Goal: Information Seeking & Learning: Learn about a topic

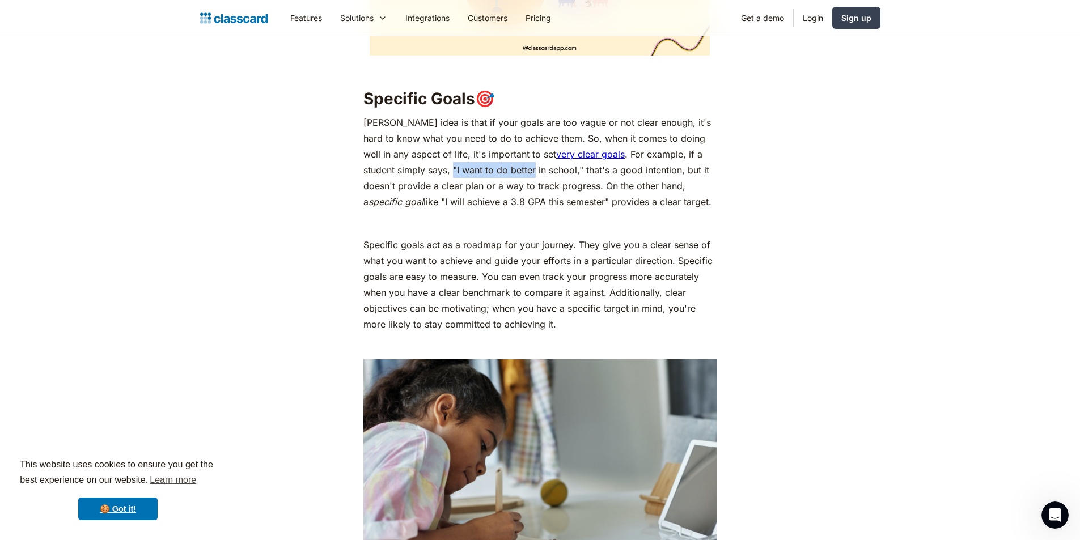
drag, startPoint x: 421, startPoint y: 134, endPoint x: 500, endPoint y: 134, distance: 78.8
click at [500, 134] on p "[PERSON_NAME] idea is that if your goals are too vague or not clear enough, it'…" at bounding box center [539, 162] width 353 height 95
click at [498, 132] on p "[PERSON_NAME] idea is that if your goals are too vague or not clear enough, it'…" at bounding box center [539, 162] width 353 height 95
drag, startPoint x: 422, startPoint y: 134, endPoint x: 542, endPoint y: 133, distance: 119.1
click at [542, 133] on p "[PERSON_NAME] idea is that if your goals are too vague or not clear enough, it'…" at bounding box center [539, 162] width 353 height 95
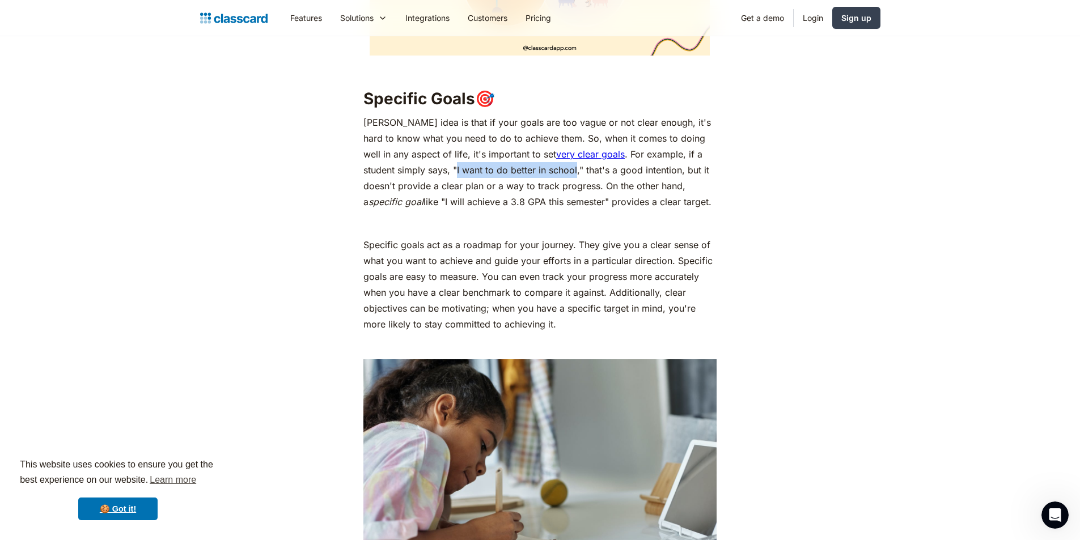
copy p "I want to do better in school"
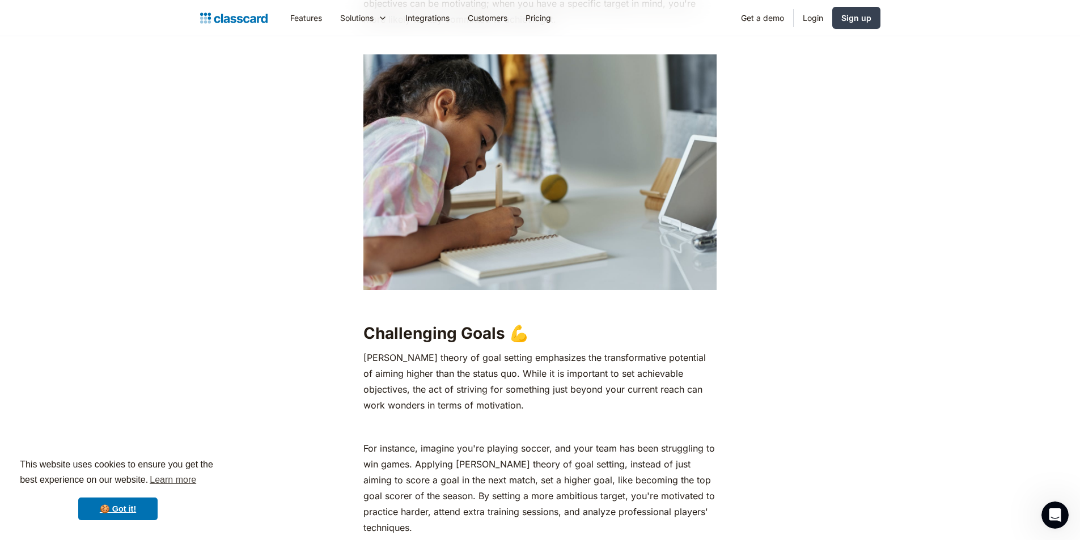
scroll to position [1531, 0]
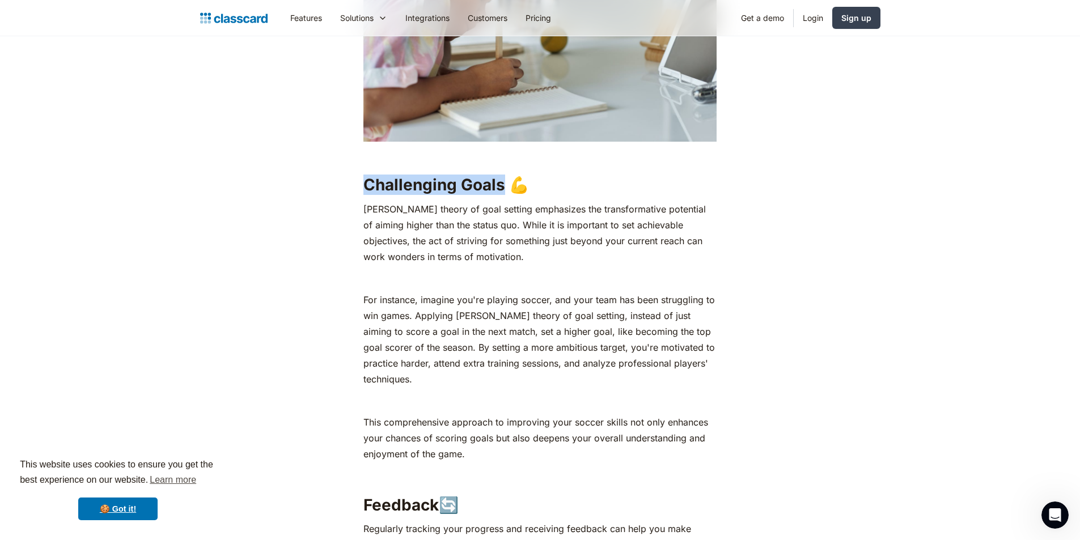
drag, startPoint x: 366, startPoint y: 148, endPoint x: 503, endPoint y: 153, distance: 137.3
click at [503, 175] on h2 "Challenging Goals 💪" at bounding box center [539, 185] width 353 height 20
copy h2 "Challenging Goals"
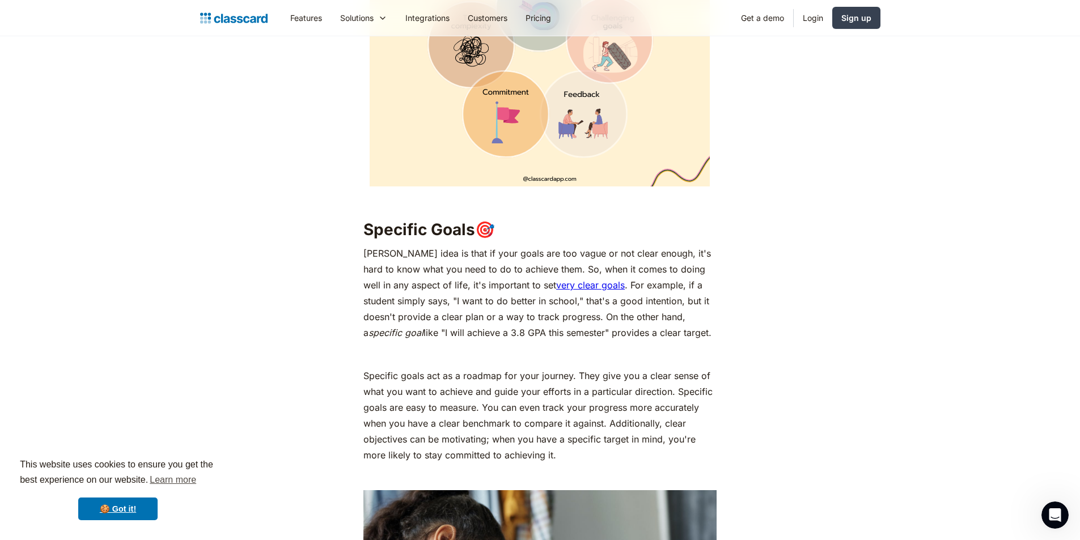
scroll to position [907, 0]
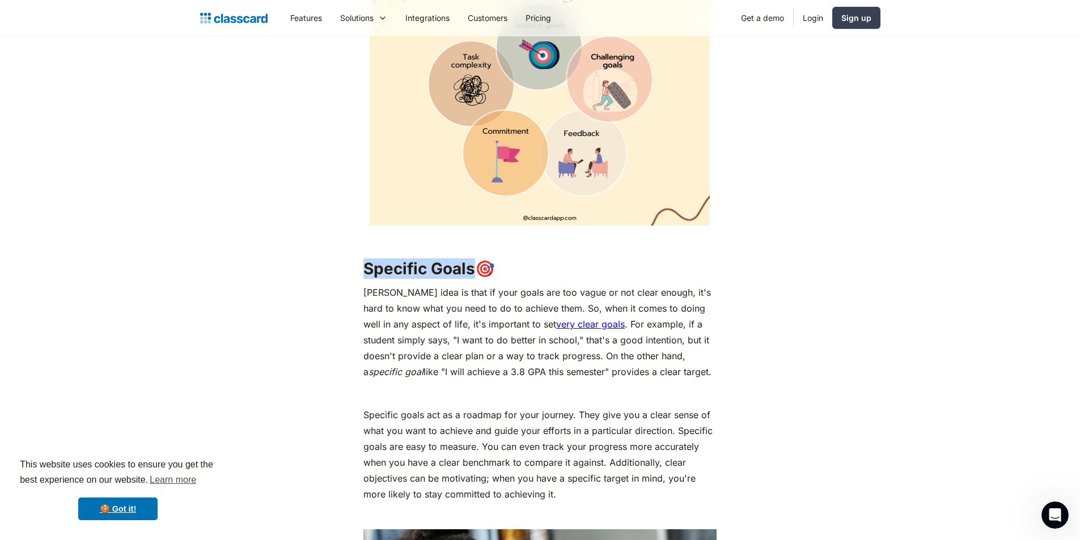
drag, startPoint x: 477, startPoint y: 233, endPoint x: 332, endPoint y: 234, distance: 144.6
copy h2 "Specific Goals"
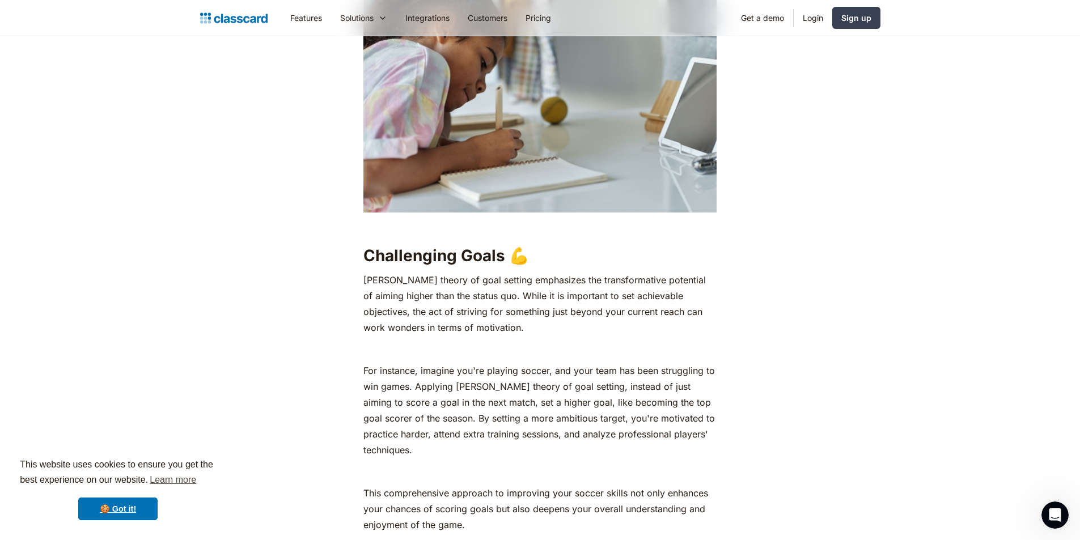
scroll to position [1588, 0]
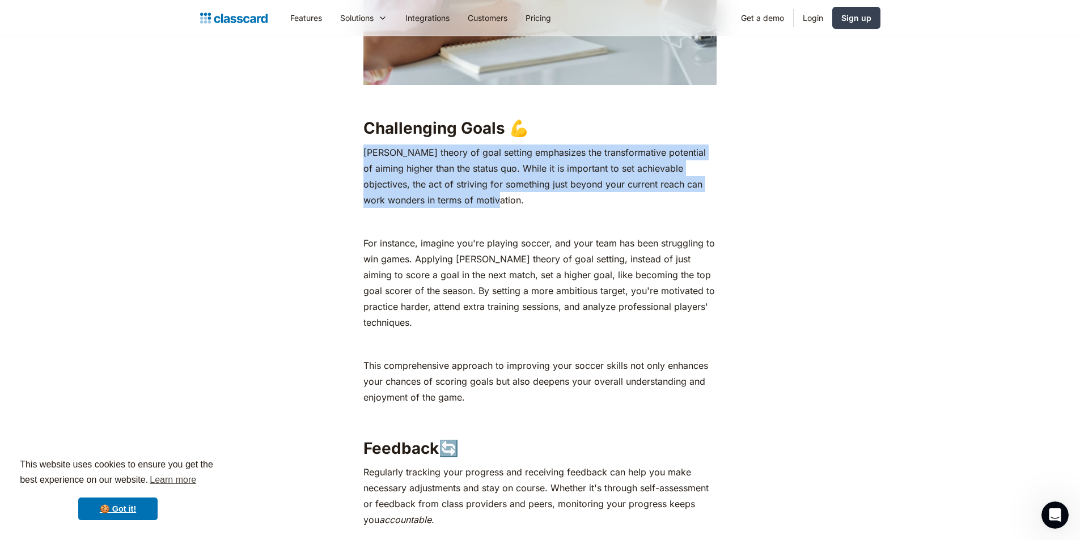
drag, startPoint x: 449, startPoint y: 161, endPoint x: 361, endPoint y: 114, distance: 99.7
copy p "[PERSON_NAME] theory of goal setting emphasizes the transformative potential of…"
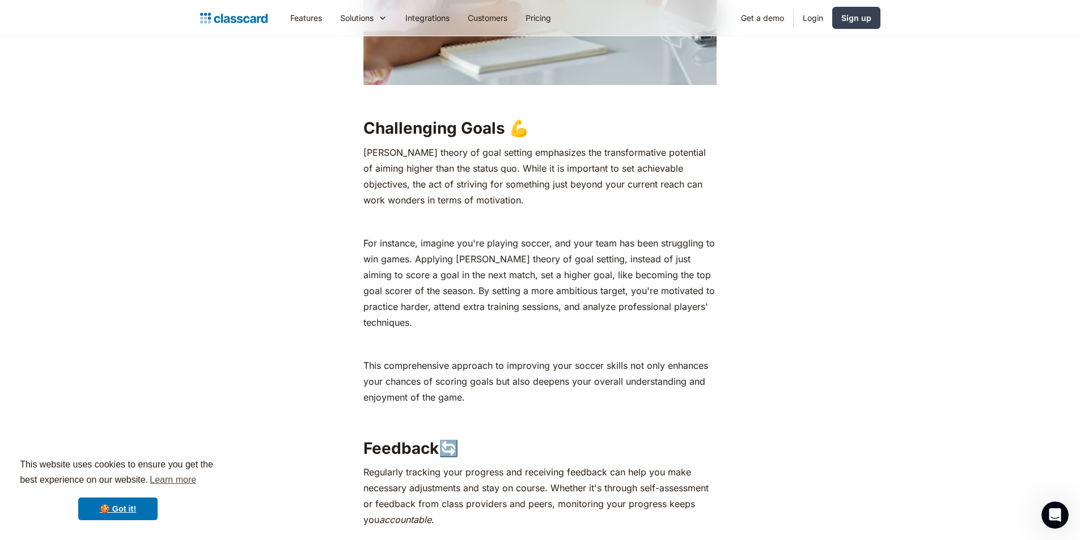
click at [133, 509] on link "🍪 Got it!" at bounding box center [117, 509] width 79 height 23
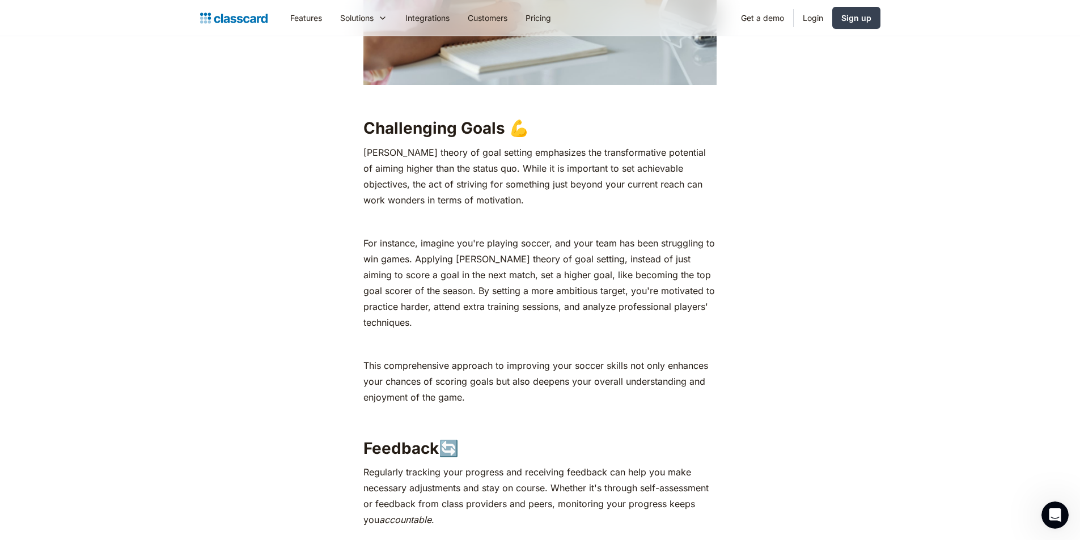
scroll to position [1758, 0]
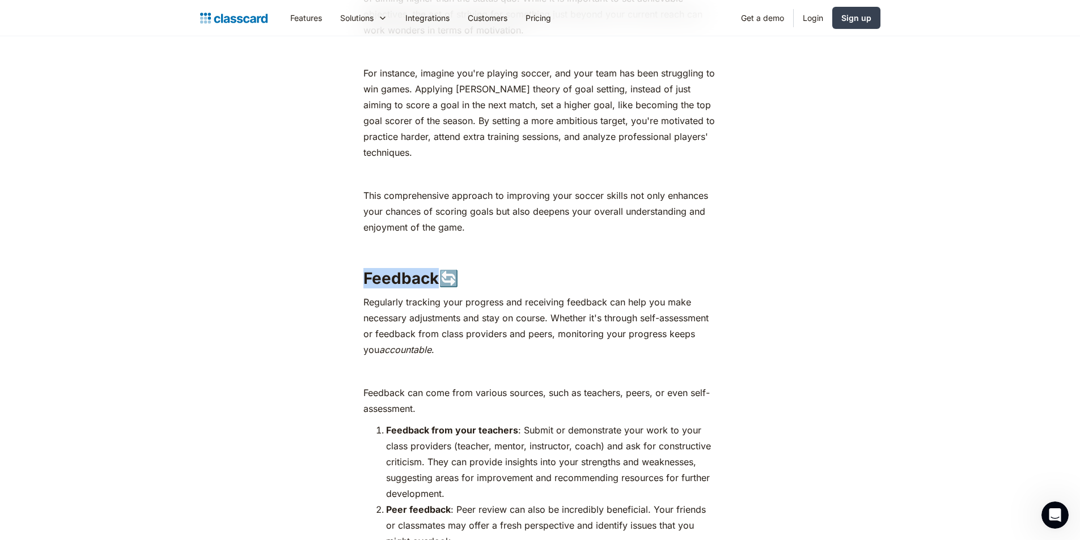
drag, startPoint x: 438, startPoint y: 243, endPoint x: 361, endPoint y: 232, distance: 77.9
copy h2 "Feedback"
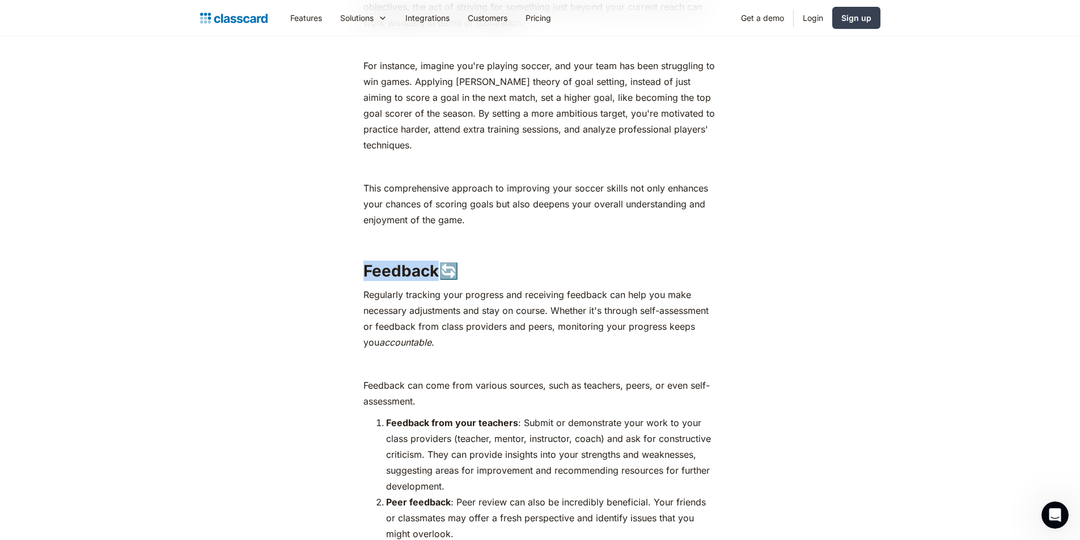
scroll to position [1871, 0]
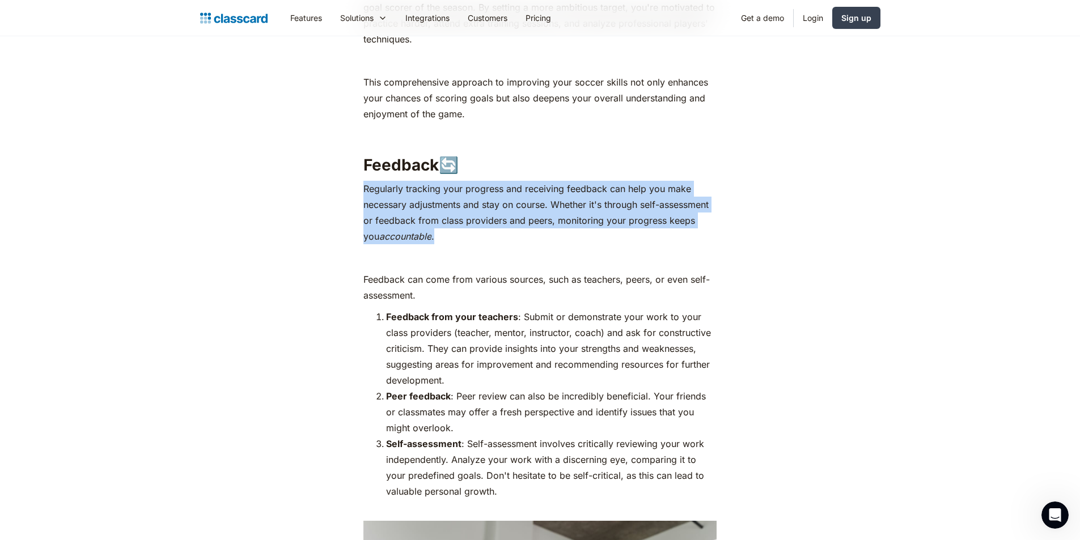
drag, startPoint x: 362, startPoint y: 149, endPoint x: 429, endPoint y: 206, distance: 88.1
copy p "Regularly tracking your progress and receiving feedback can help you make neces…"
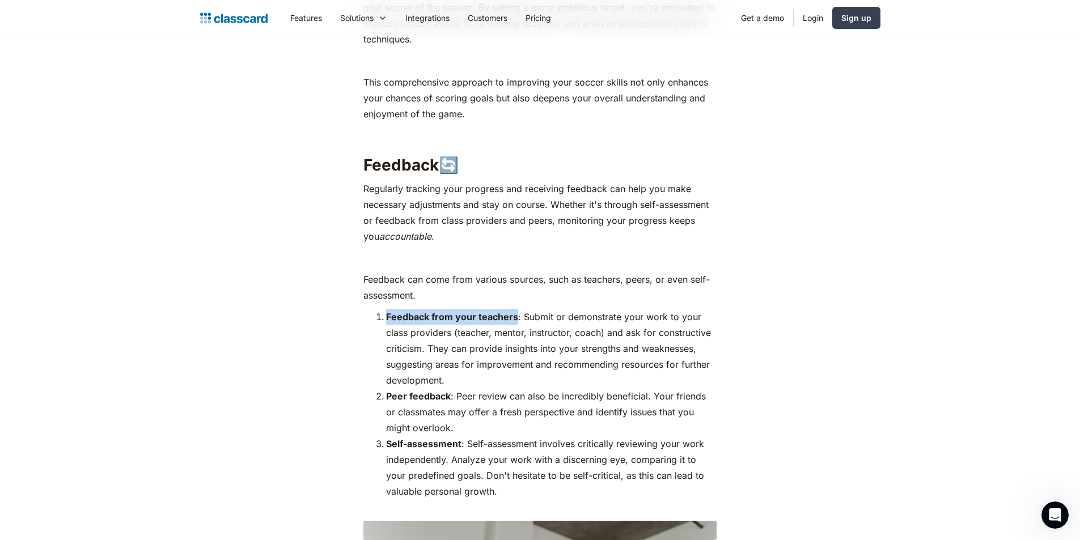
drag, startPoint x: 517, startPoint y: 283, endPoint x: 388, endPoint y: 283, distance: 128.7
click at [388, 309] on li "Feedback from your teachers : Submit or demonstrate your work to your class pro…" at bounding box center [551, 348] width 331 height 79
click at [470, 272] on p "Feedback can come from various sources, such as teachers, peers, or even self-a…" at bounding box center [539, 288] width 353 height 32
drag, startPoint x: 420, startPoint y: 255, endPoint x: 397, endPoint y: 253, distance: 23.4
click at [397, 272] on p "Feedback can come from various sources, such as teachers, peers, or even self-a…" at bounding box center [539, 288] width 353 height 32
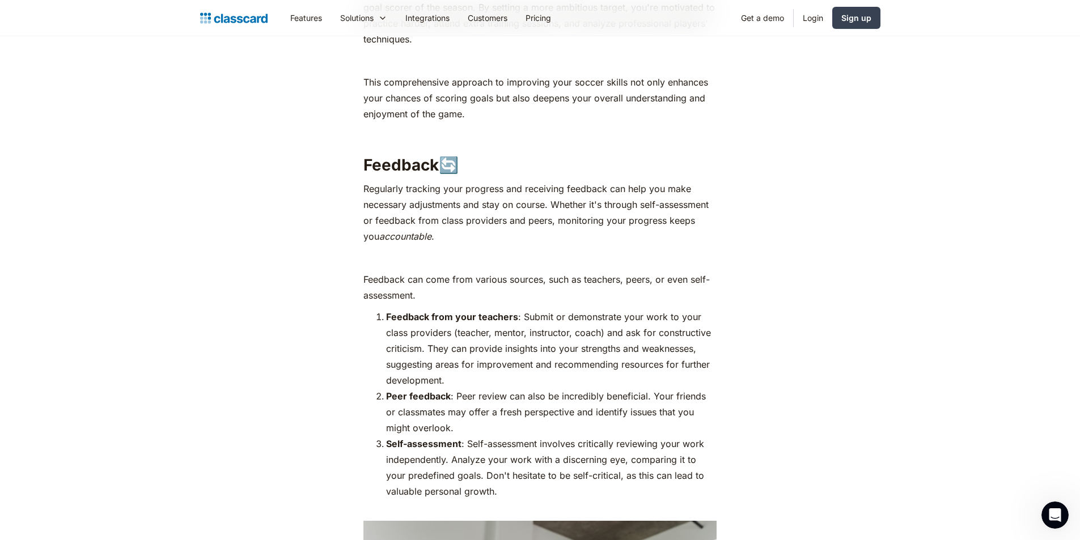
click at [523, 272] on p "Feedback can come from various sources, such as teachers, peers, or even self-a…" at bounding box center [539, 288] width 353 height 32
drag, startPoint x: 543, startPoint y: 246, endPoint x: 362, endPoint y: 245, distance: 180.9
drag, startPoint x: 379, startPoint y: 248, endPoint x: 472, endPoint y: 211, distance: 100.2
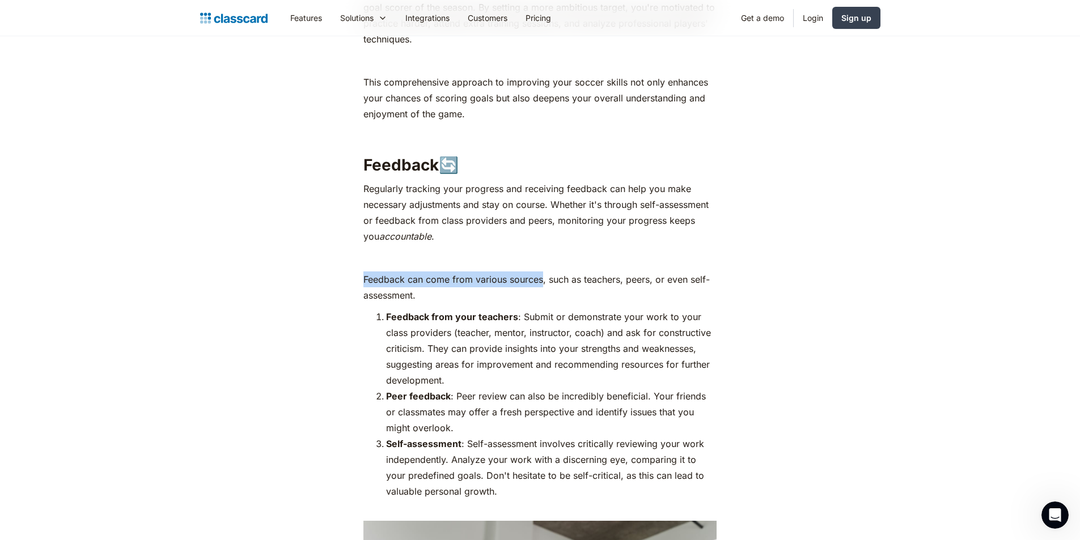
drag, startPoint x: 544, startPoint y: 244, endPoint x: 362, endPoint y: 239, distance: 181.5
copy p "Feedback can come from various sources"
drag, startPoint x: 514, startPoint y: 280, endPoint x: 388, endPoint y: 277, distance: 125.9
click at [388, 311] on strong "Feedback from your teachers" at bounding box center [452, 316] width 132 height 11
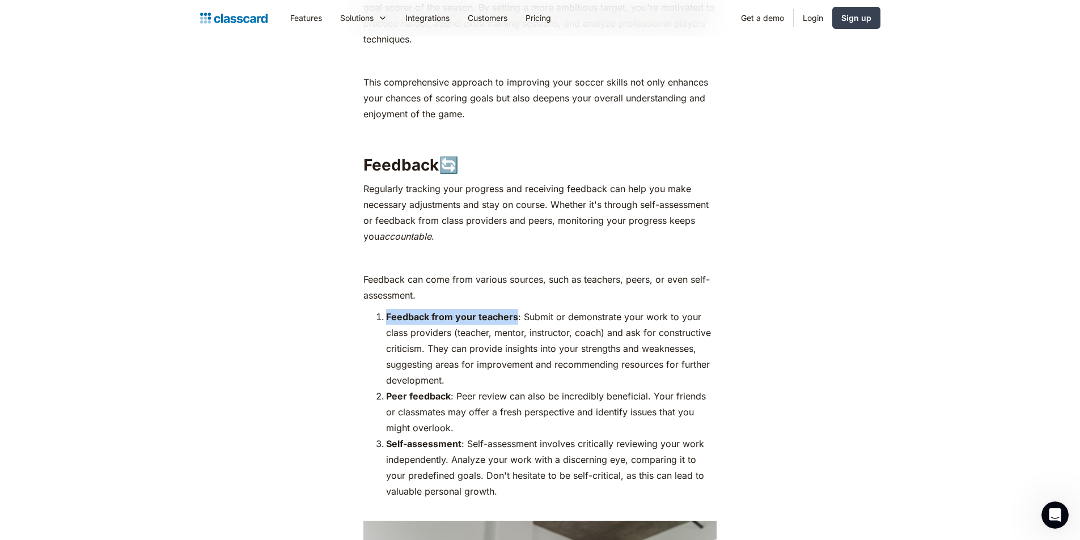
copy strong "Feedback from your teachers"
drag, startPoint x: 449, startPoint y: 361, endPoint x: 387, endPoint y: 359, distance: 61.8
click at [387, 391] on strong "Peer feedback" at bounding box center [418, 396] width 65 height 11
copy strong "Peer feedback"
drag, startPoint x: 461, startPoint y: 408, endPoint x: 388, endPoint y: 408, distance: 73.2
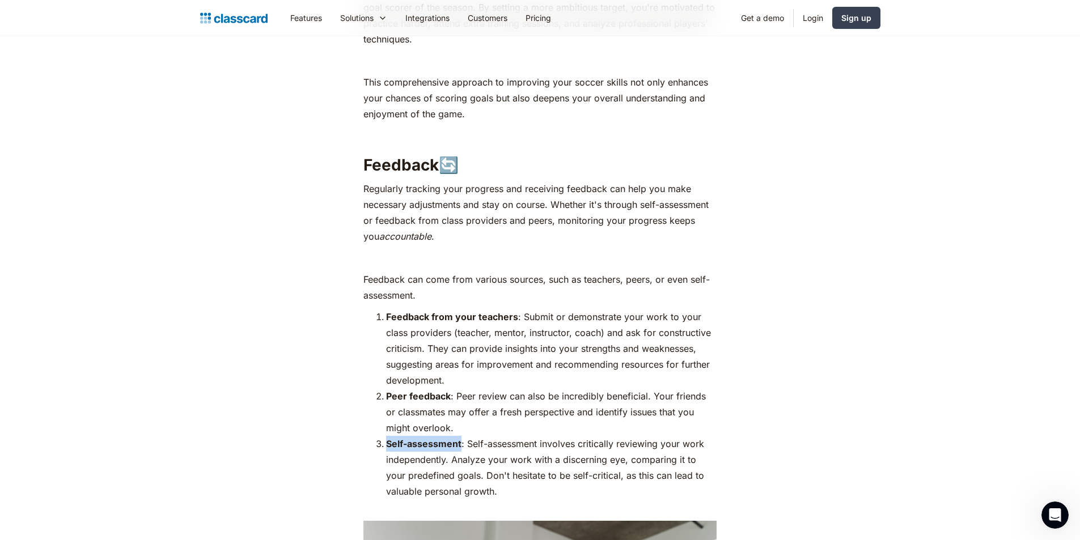
click at [388, 436] on li "Self-assessment : Self-assessment involves critically reviewing your work indep…" at bounding box center [551, 475] width 331 height 79
copy strong "Self-assessment"
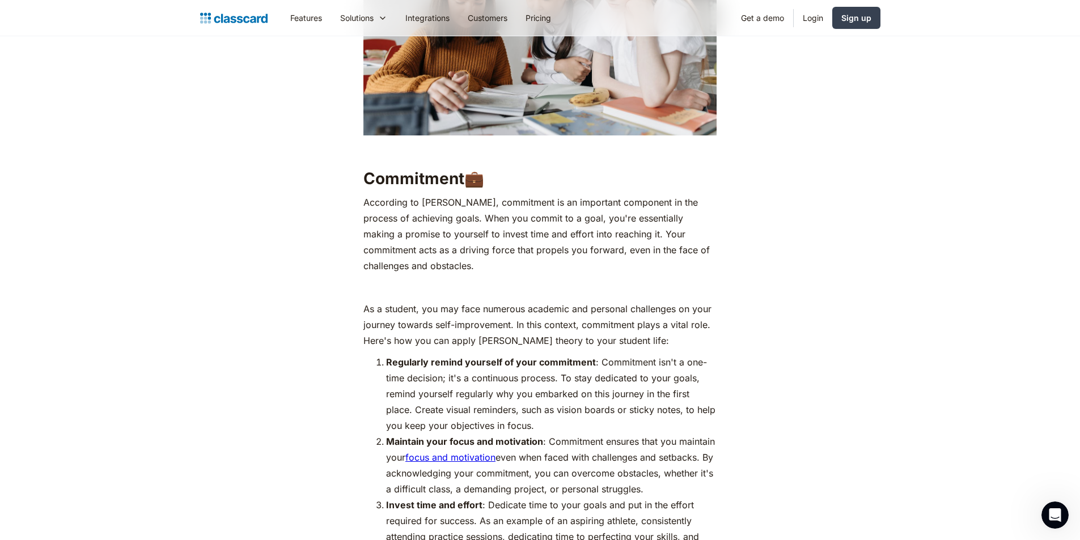
scroll to position [2382, 0]
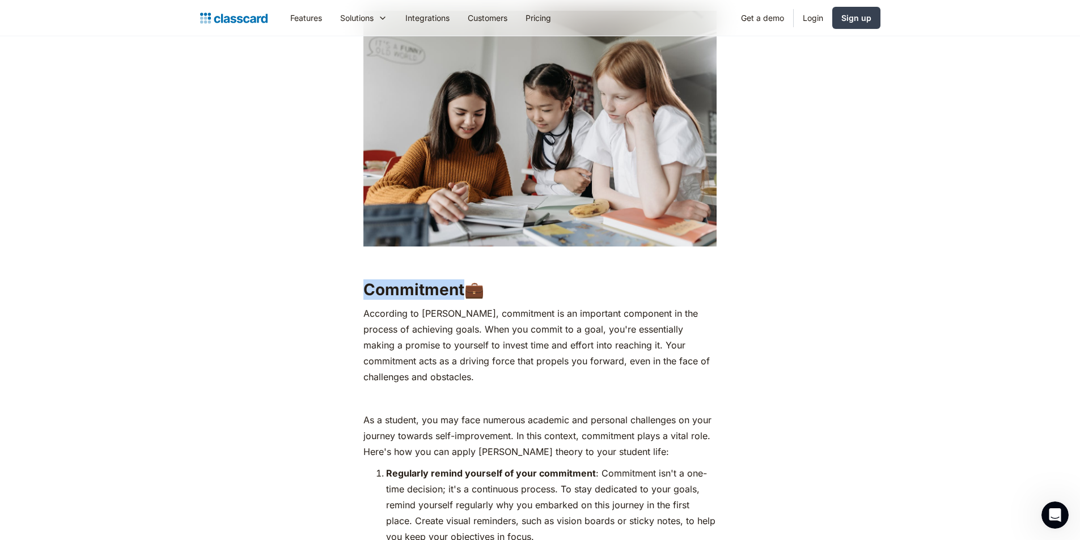
drag, startPoint x: 463, startPoint y: 251, endPoint x: 374, endPoint y: 254, distance: 88.5
click at [356, 253] on div "As a student, you're probably no stranger to setting goals. 🎯 Whether they're a…" at bounding box center [540, 61] width 461 height 3550
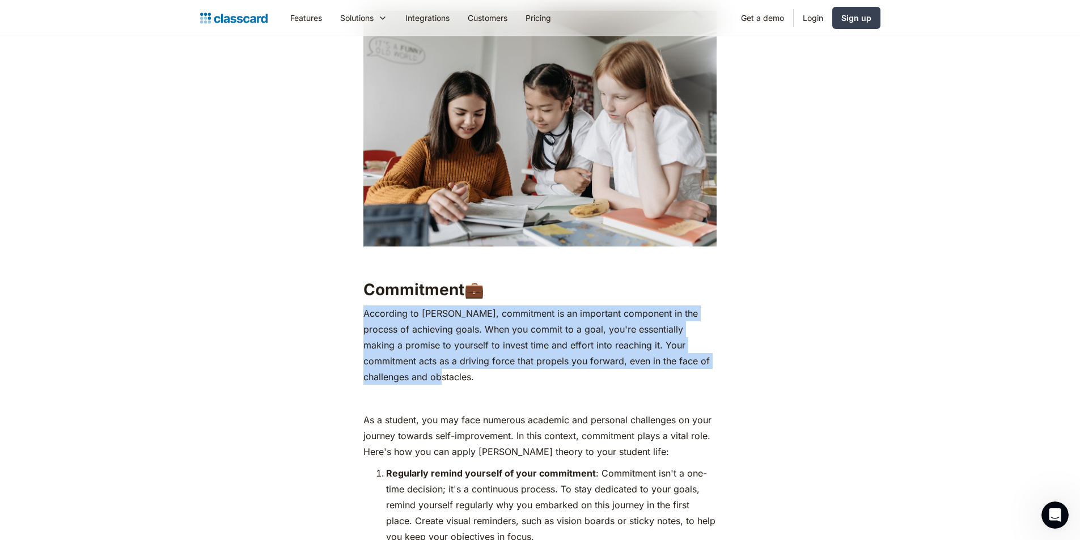
drag, startPoint x: 402, startPoint y: 333, endPoint x: 361, endPoint y: 278, distance: 69.3
click at [361, 278] on div "As a student, you're probably no stranger to setting goals. 🎯 Whether they're a…" at bounding box center [540, 61] width 360 height 3550
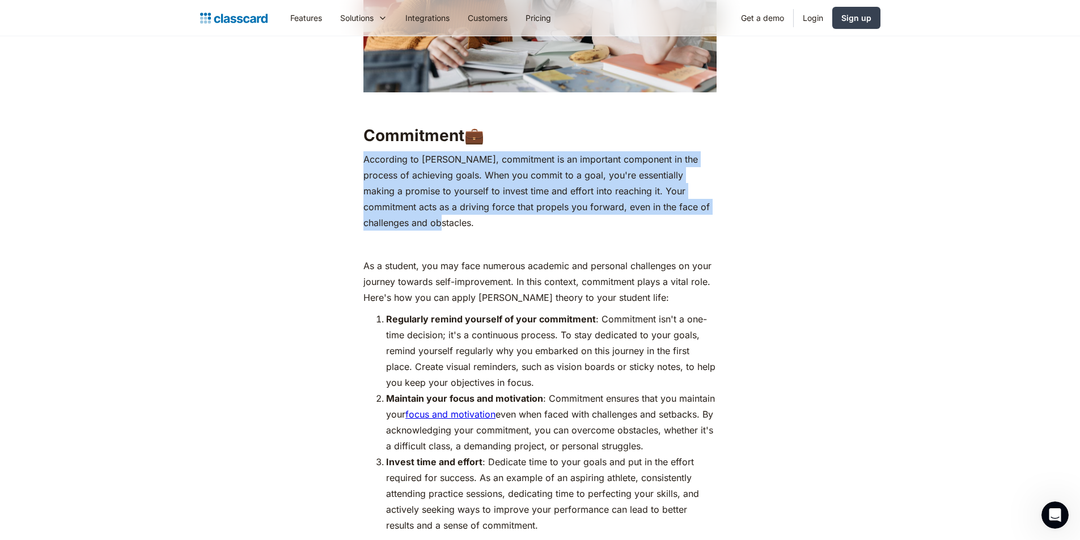
scroll to position [2552, 0]
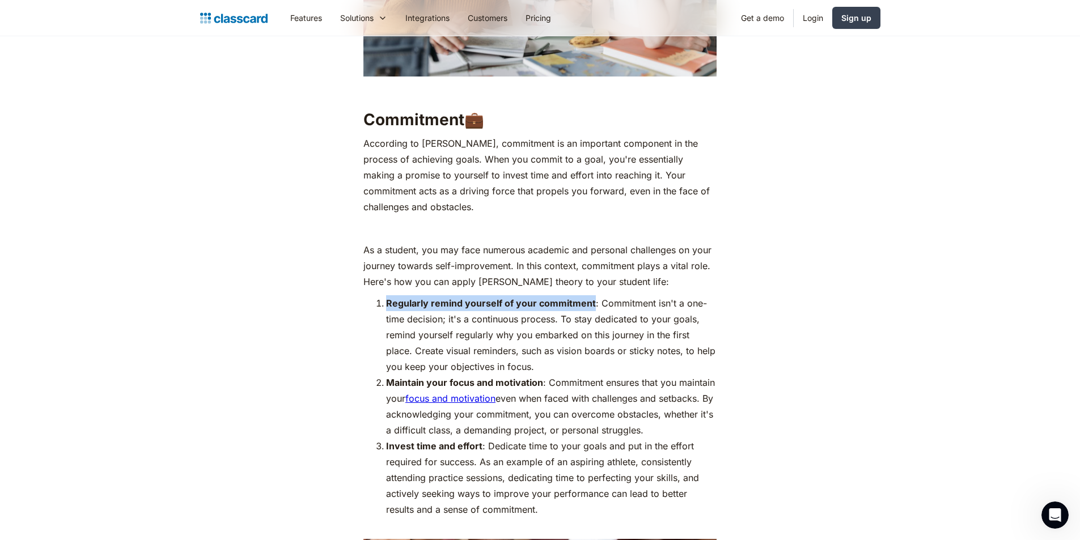
drag, startPoint x: 592, startPoint y: 265, endPoint x: 360, endPoint y: 267, distance: 232.5
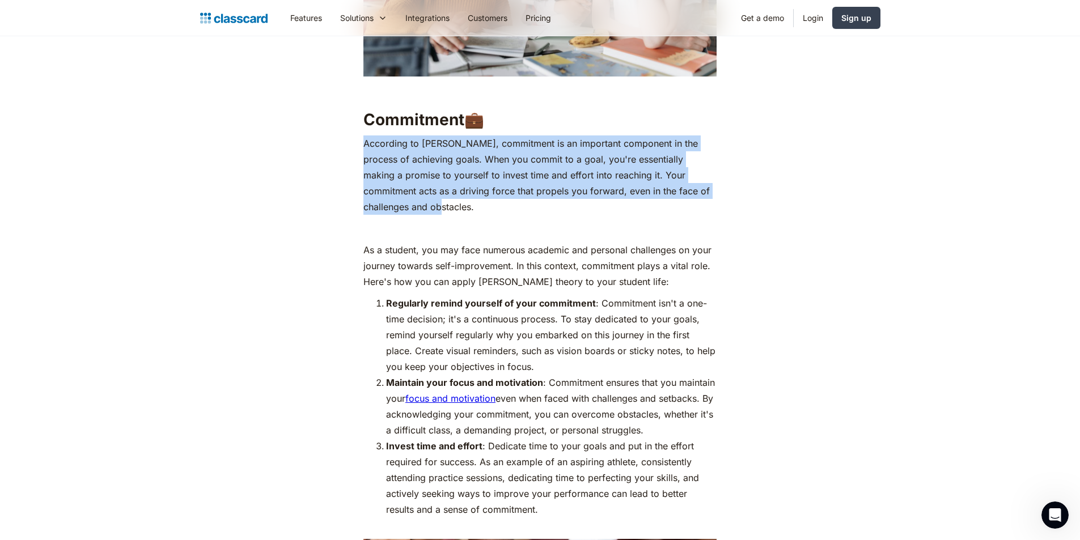
drag, startPoint x: 430, startPoint y: 174, endPoint x: 363, endPoint y: 109, distance: 93.4
click at [363, 136] on p "According to [PERSON_NAME], commitment is an important component in the process…" at bounding box center [539, 175] width 353 height 79
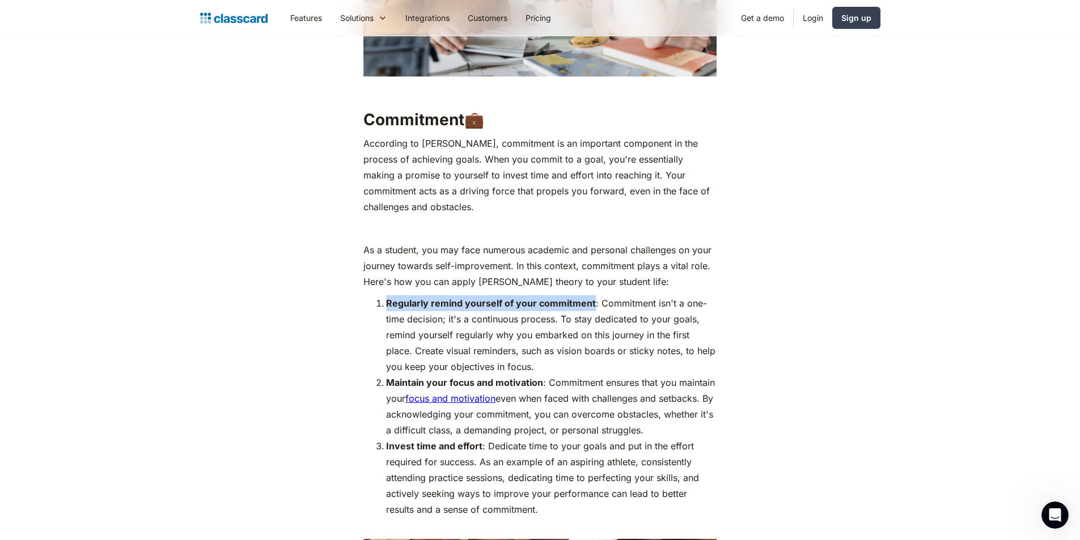
drag, startPoint x: 591, startPoint y: 267, endPoint x: 391, endPoint y: 265, distance: 199.6
click at [386, 298] on strong "Regularly remind yourself of your commitment" at bounding box center [491, 303] width 210 height 11
drag, startPoint x: 544, startPoint y: 346, endPoint x: 387, endPoint y: 344, distance: 157.1
click at [387, 375] on li "Maintain your focus and motivation : Commitment ensures that you maintain your …" at bounding box center [551, 407] width 331 height 64
drag, startPoint x: 481, startPoint y: 408, endPoint x: 387, endPoint y: 409, distance: 94.1
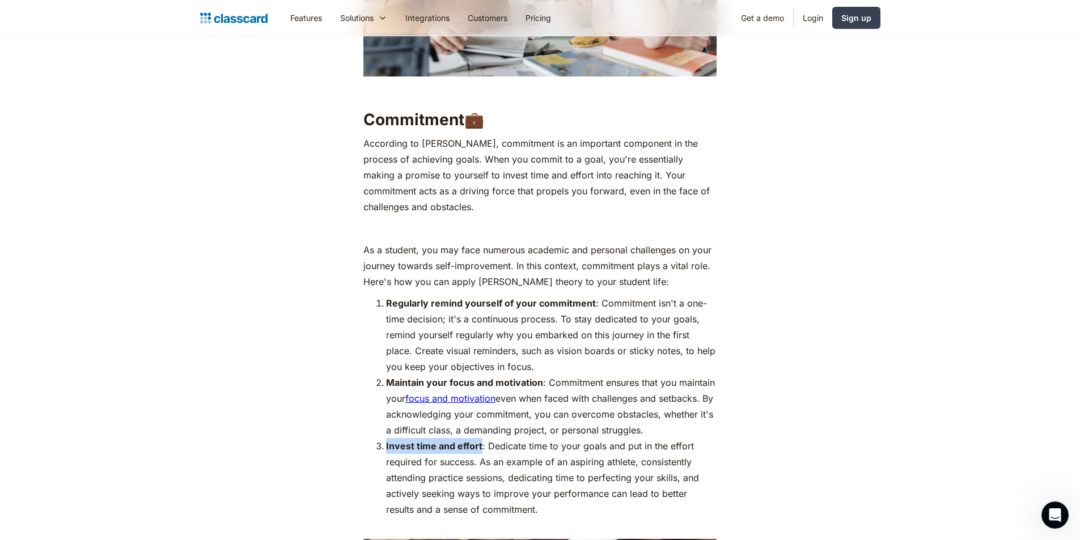
click at [387, 438] on li "Invest time and effort : Dedicate time to your goals and put in the effort requ…" at bounding box center [551, 485] width 331 height 95
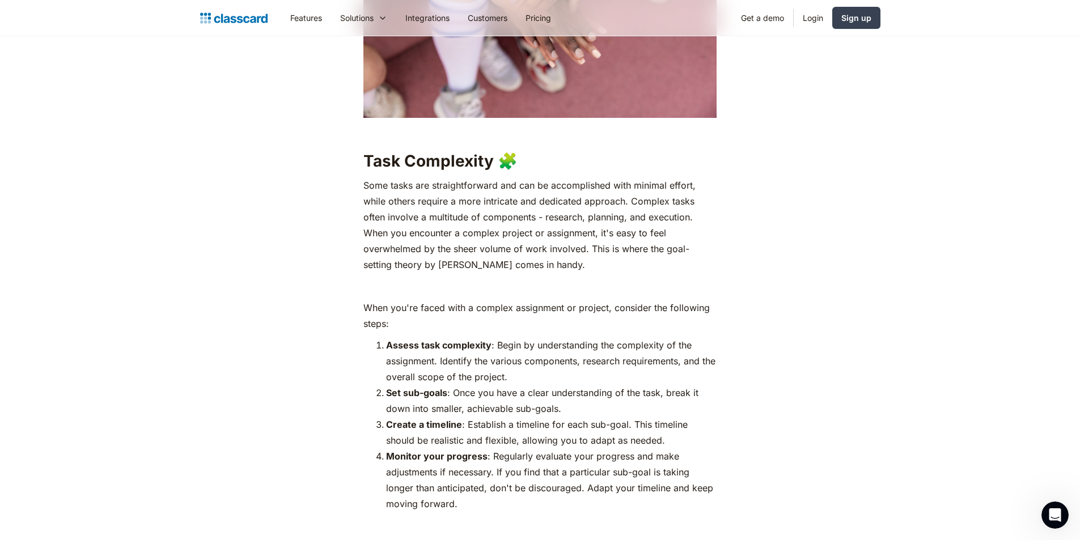
scroll to position [3176, 0]
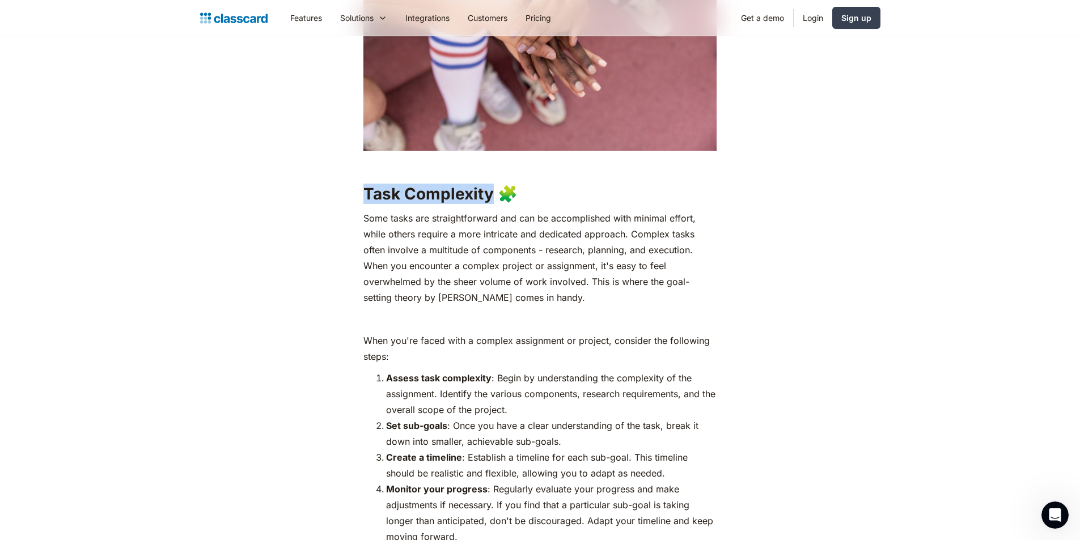
drag, startPoint x: 493, startPoint y: 155, endPoint x: 359, endPoint y: 148, distance: 134.0
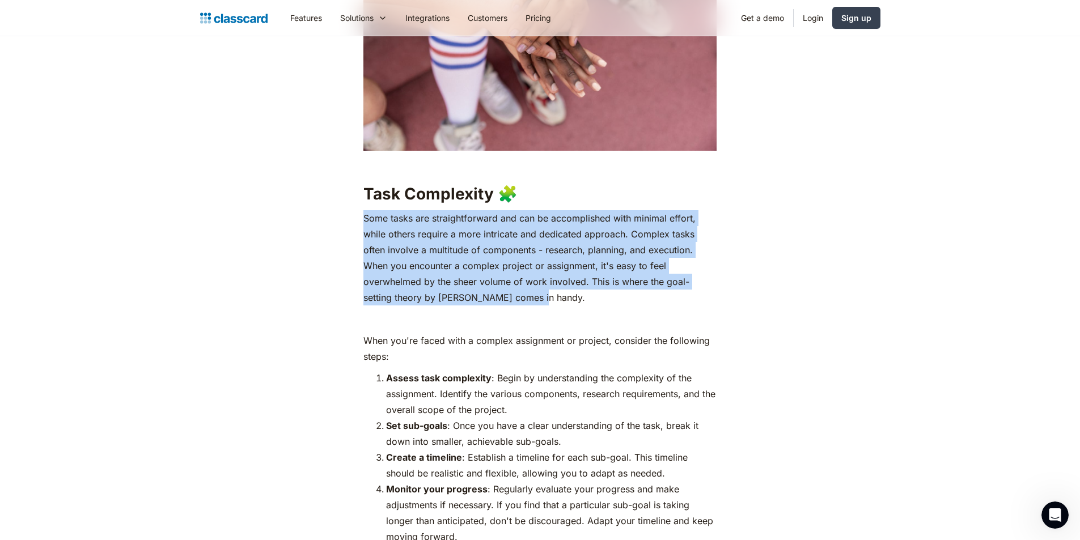
drag, startPoint x: 365, startPoint y: 177, endPoint x: 598, endPoint y: 258, distance: 246.6
click at [598, 258] on p "Some tasks are straightforward and can be accomplished with minimal effort, whi…" at bounding box center [539, 257] width 353 height 95
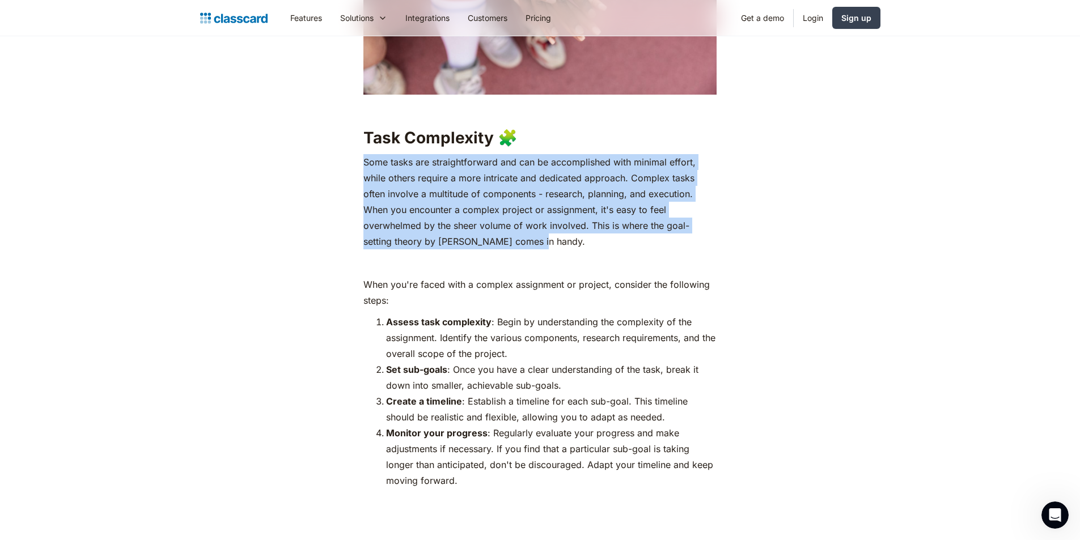
scroll to position [3232, 0]
